Goal: Task Accomplishment & Management: Use online tool/utility

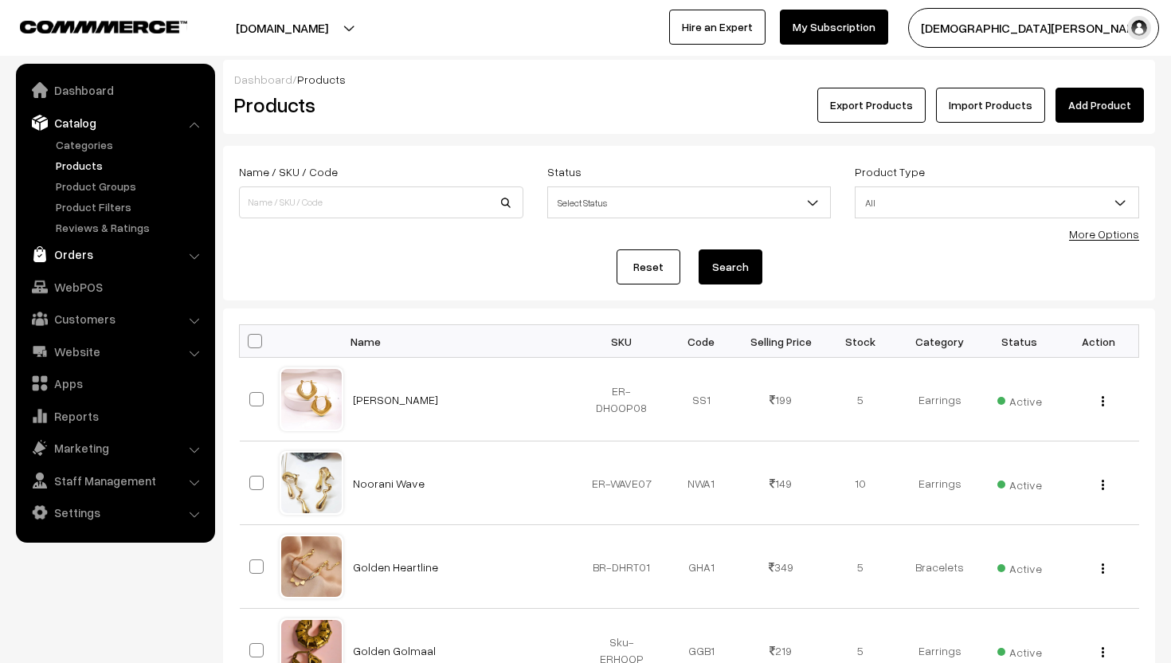
click at [74, 253] on link "Orders" at bounding box center [115, 254] width 190 height 29
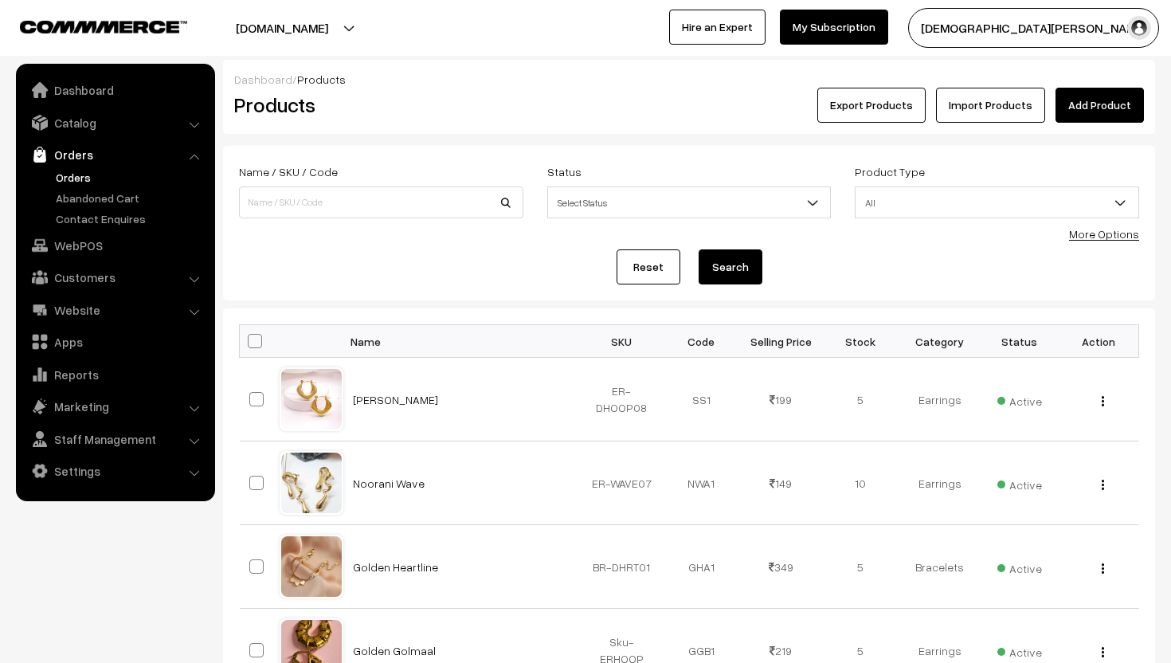
click at [87, 182] on link "Orders" at bounding box center [131, 177] width 158 height 17
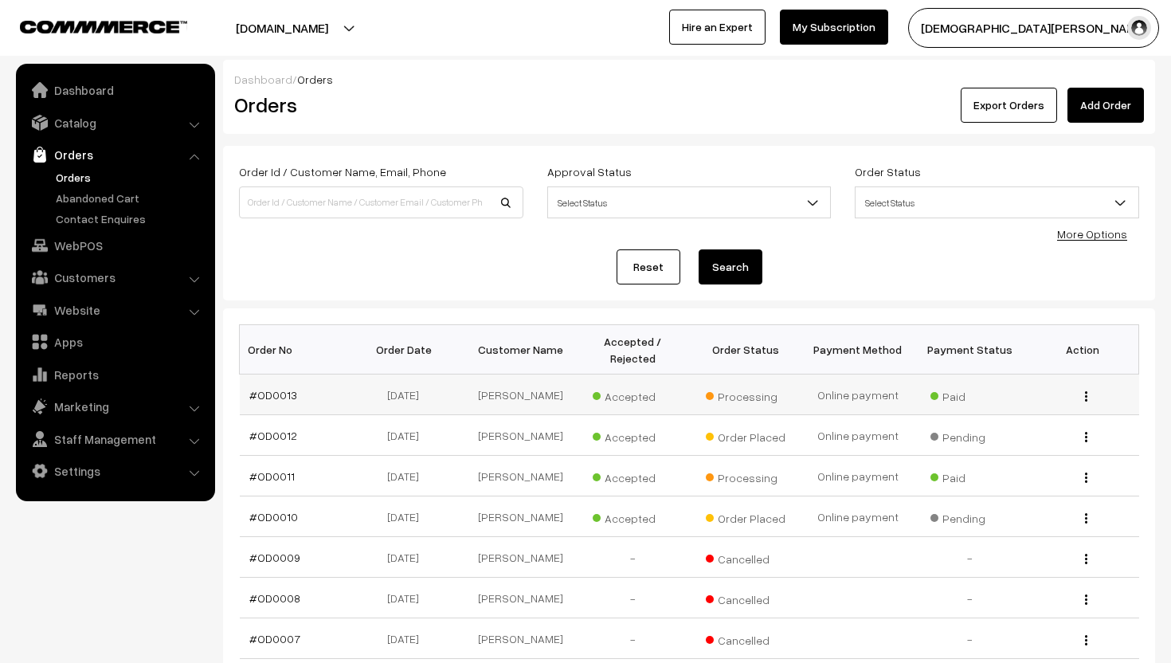
click at [1086, 392] on img "button" at bounding box center [1086, 396] width 2 height 10
click at [1023, 405] on link "View" at bounding box center [1014, 419] width 135 height 35
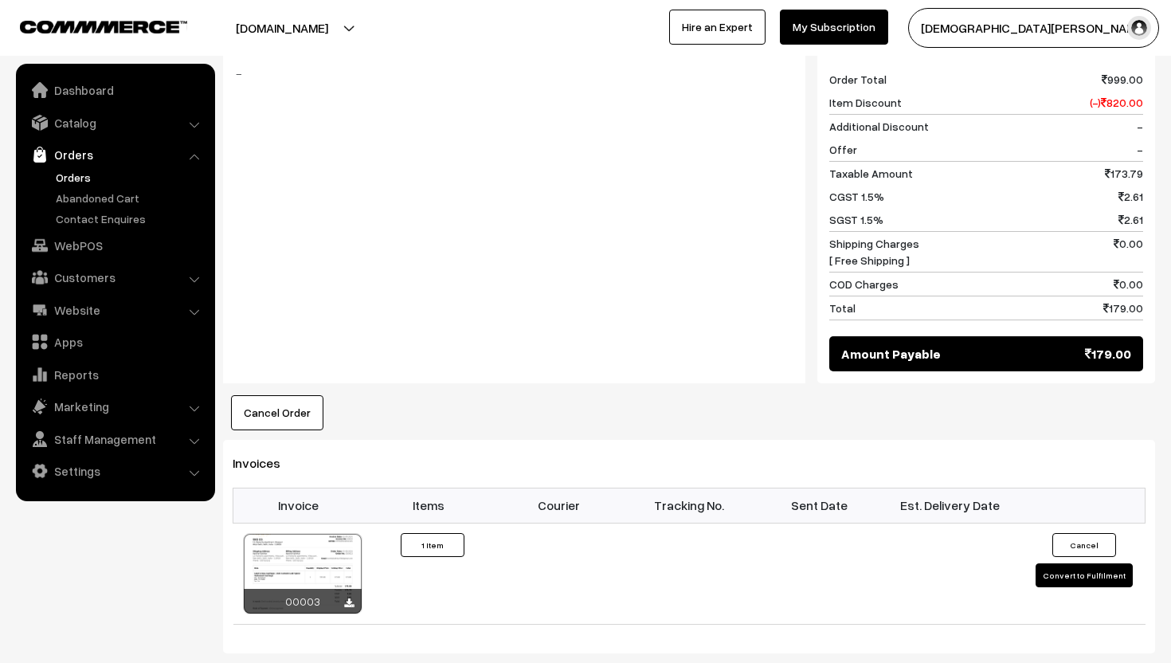
scroll to position [697, 0]
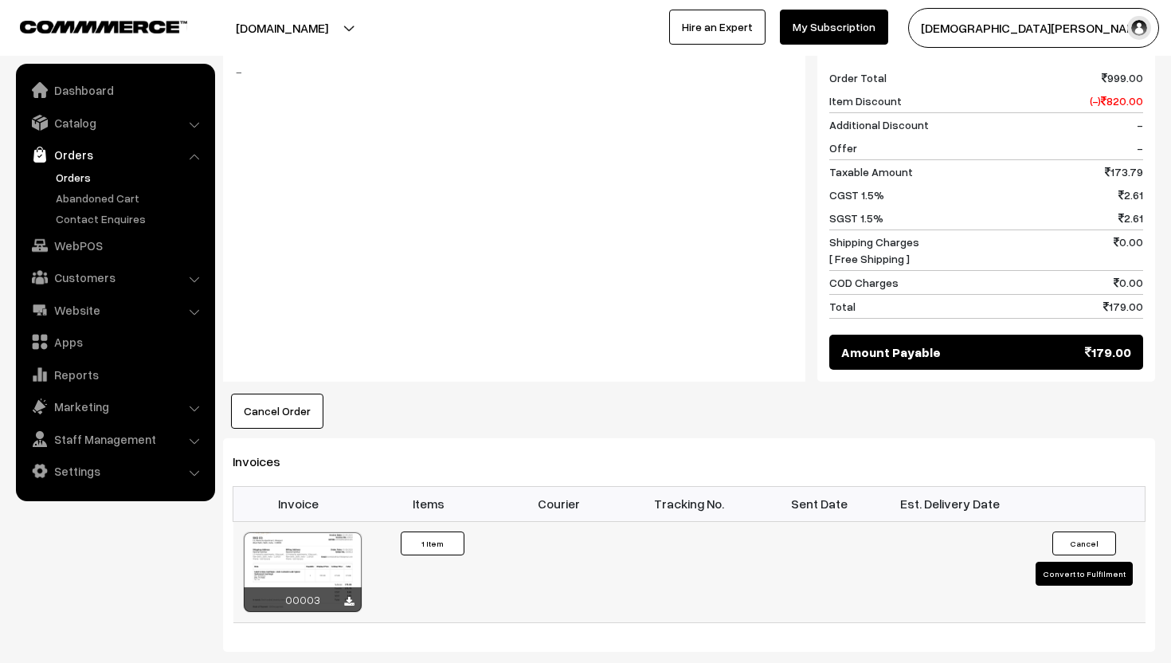
click at [1104, 562] on button "Convert to Fulfilment" at bounding box center [1084, 574] width 97 height 24
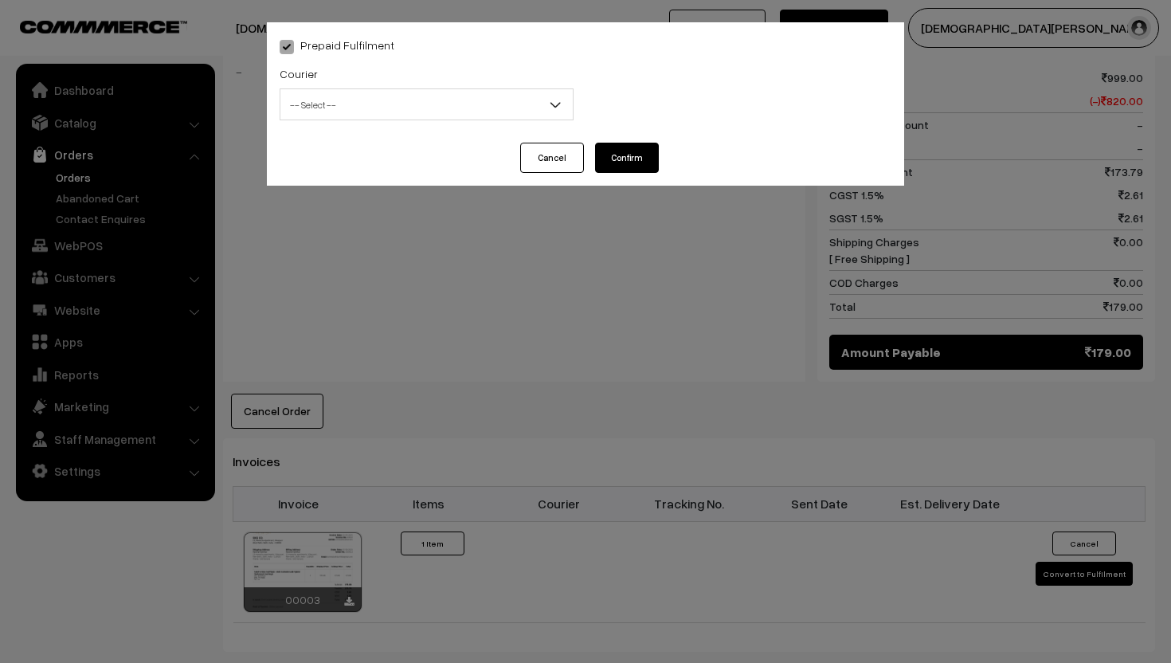
click at [523, 104] on span "-- Select --" at bounding box center [426, 105] width 292 height 28
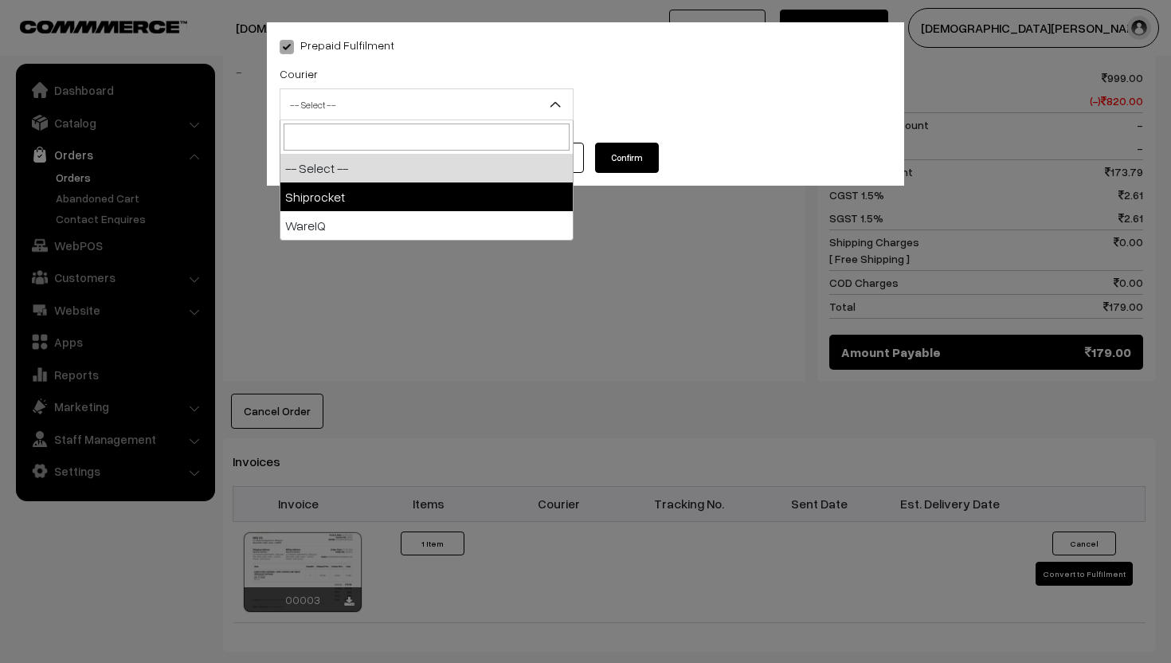
select select "1"
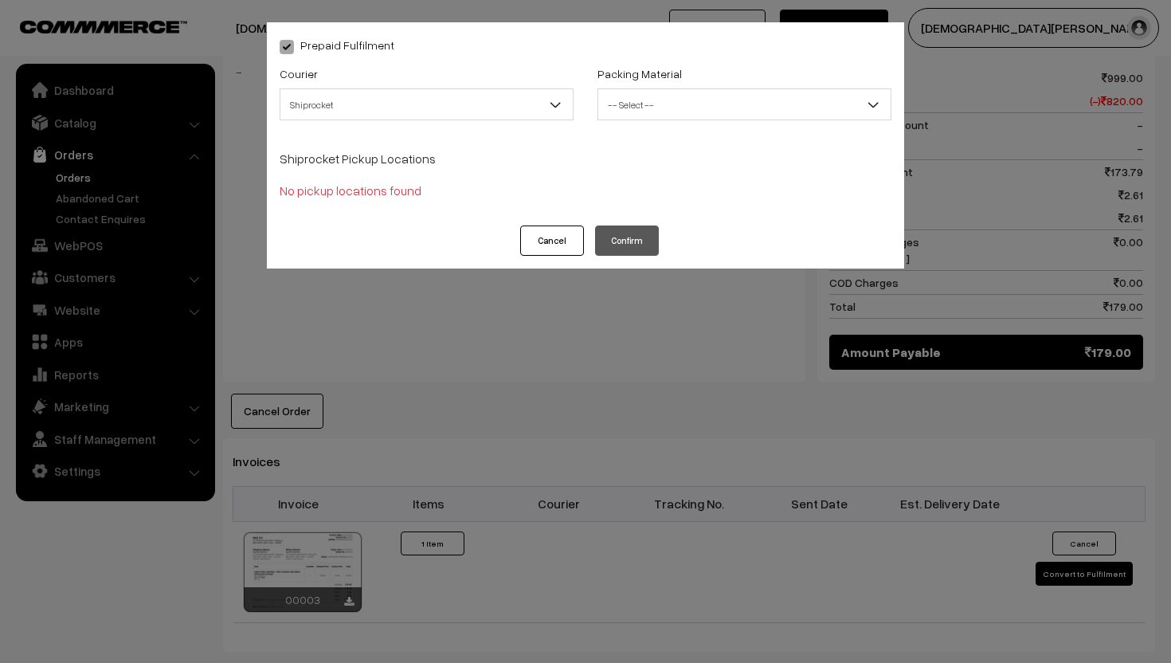
click at [671, 94] on span "-- Select --" at bounding box center [744, 105] width 292 height 28
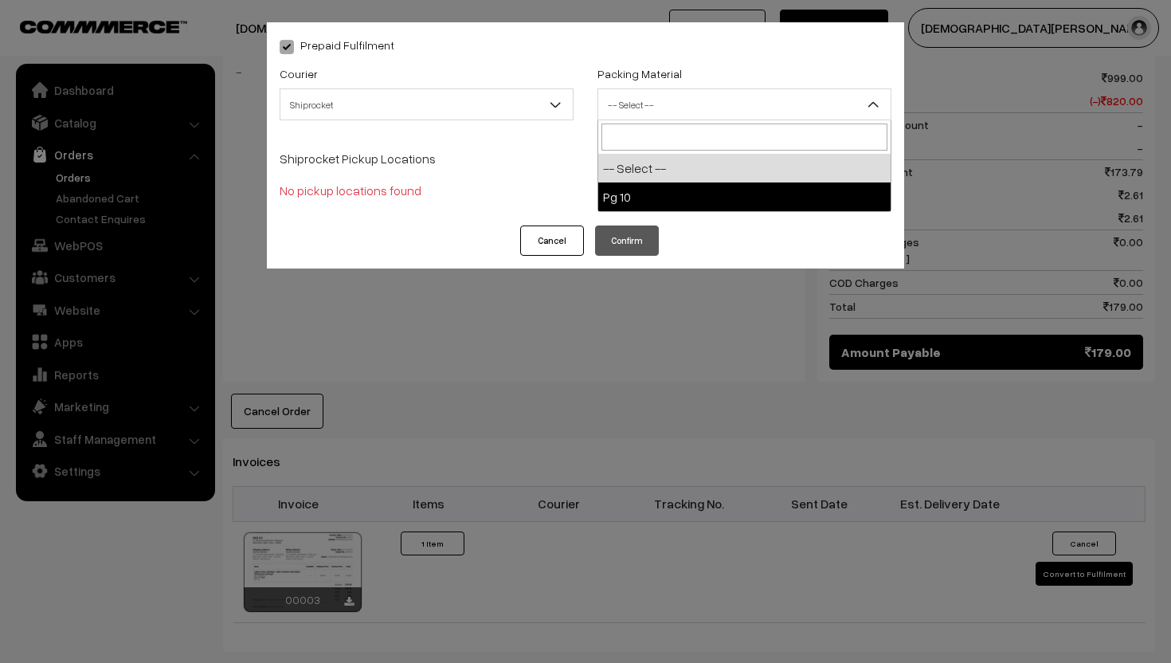
select select "1"
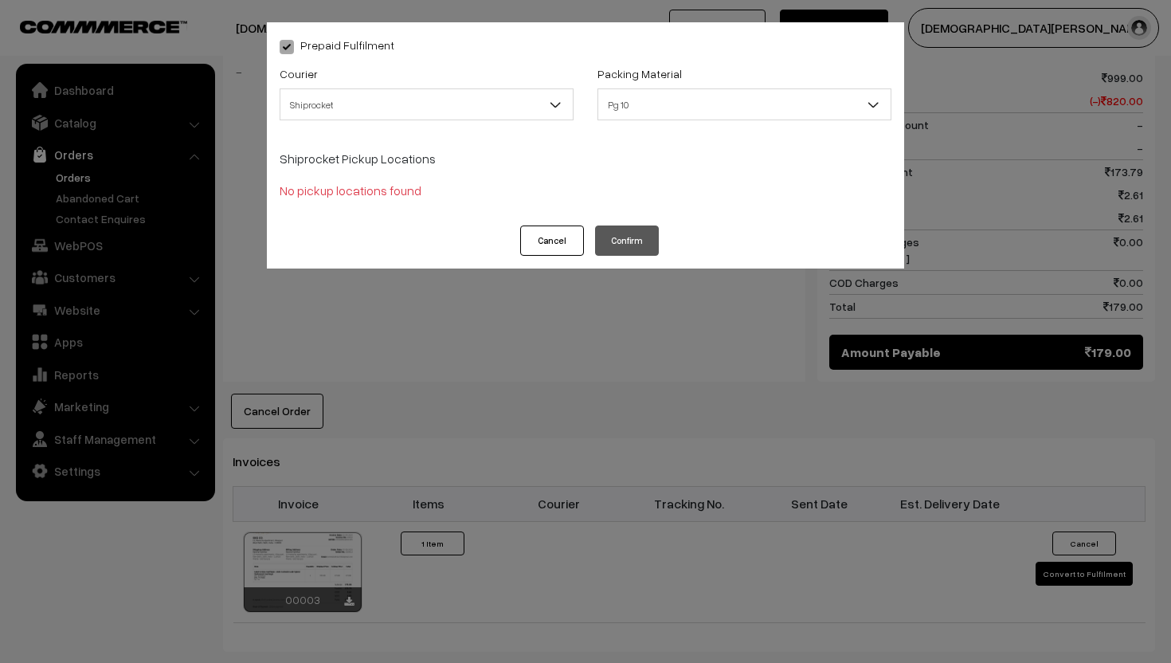
click at [553, 230] on button "Cancel" at bounding box center [552, 240] width 64 height 30
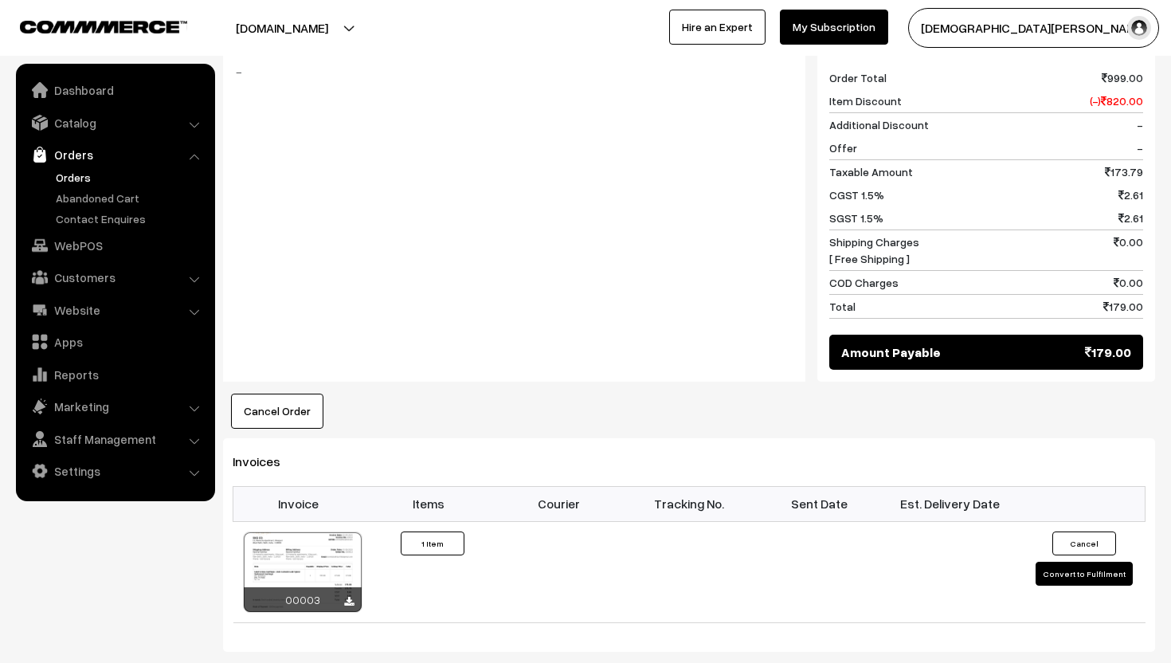
click at [553, 230] on div "Notes -" at bounding box center [514, 203] width 582 height 357
click at [280, 37] on button "[DOMAIN_NAME]" at bounding box center [282, 28] width 204 height 40
click at [476, 14] on div at bounding box center [289, 28] width 570 height 40
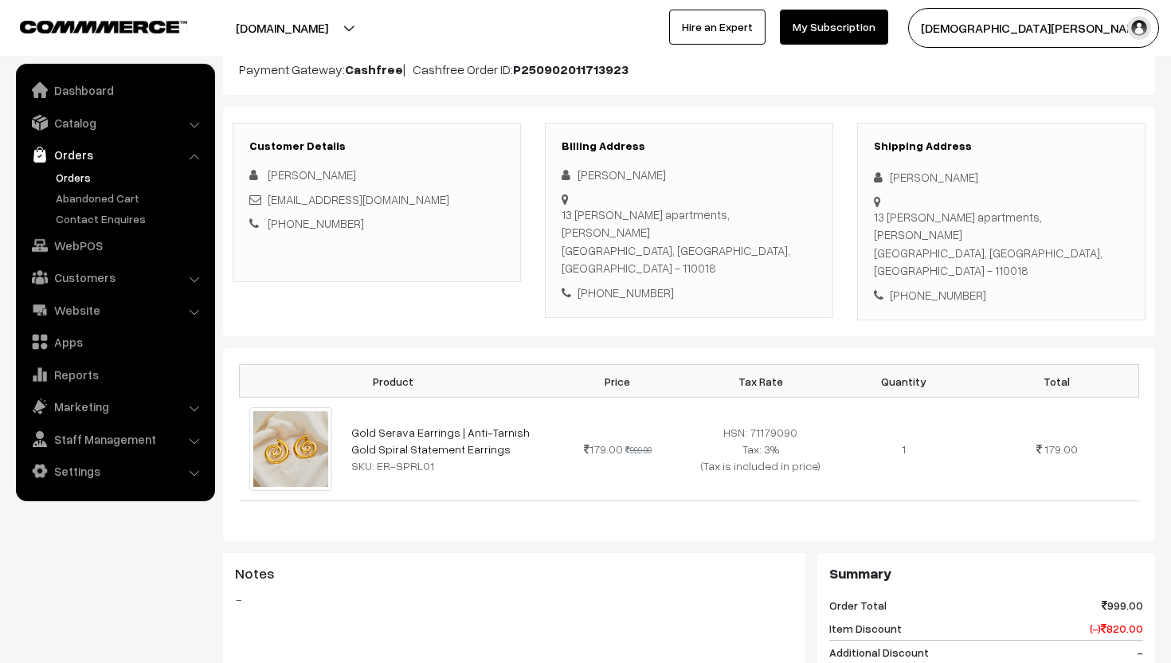
scroll to position [0, 0]
